Goal: Transaction & Acquisition: Purchase product/service

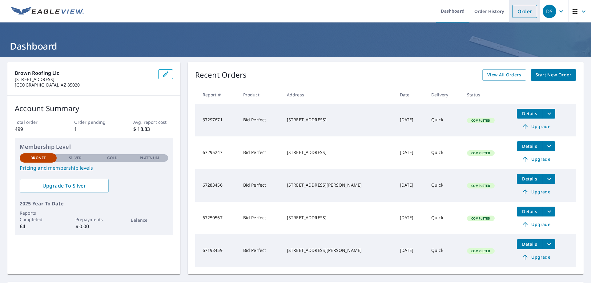
click at [521, 11] on link "Order" at bounding box center [524, 11] width 25 height 13
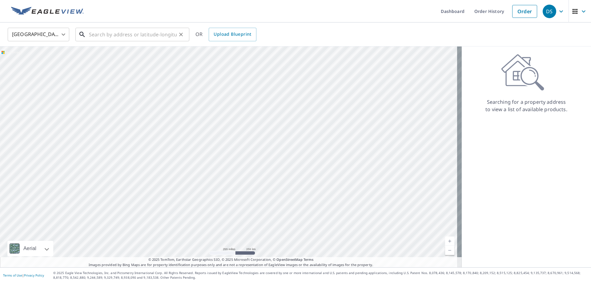
click at [101, 34] on input "text" at bounding box center [133, 34] width 88 height 17
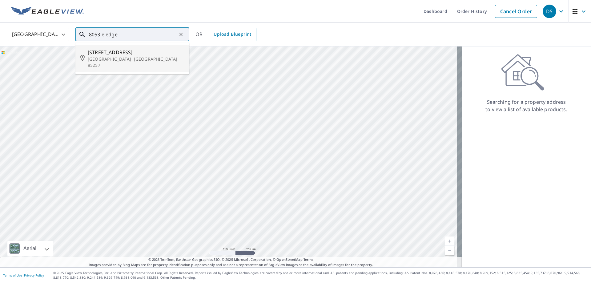
click at [130, 55] on span "[STREET_ADDRESS]" at bounding box center [136, 52] width 97 height 7
type input "[STREET_ADDRESS]"
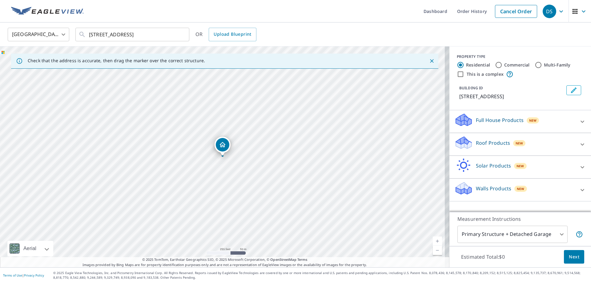
click at [553, 145] on div "Roof Products New" at bounding box center [514, 144] width 121 height 18
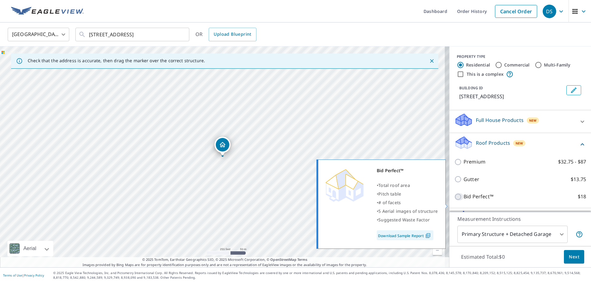
click at [454, 200] on input "Bid Perfect™ $18" at bounding box center [458, 196] width 9 height 7
checkbox input "true"
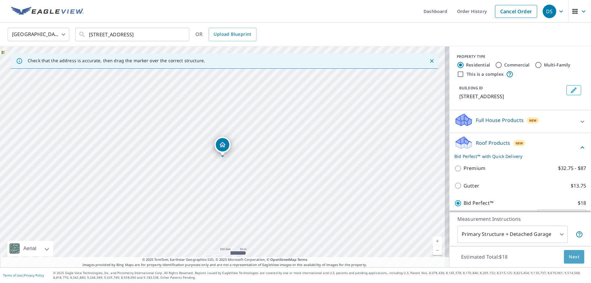
click at [571, 255] on span "Next" at bounding box center [574, 257] width 10 height 8
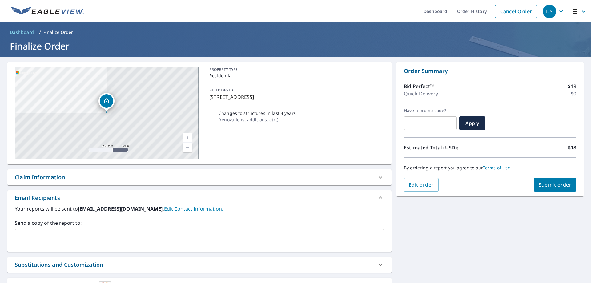
click at [546, 183] on span "Submit order" at bounding box center [555, 184] width 33 height 7
